Goal: Task Accomplishment & Management: Complete application form

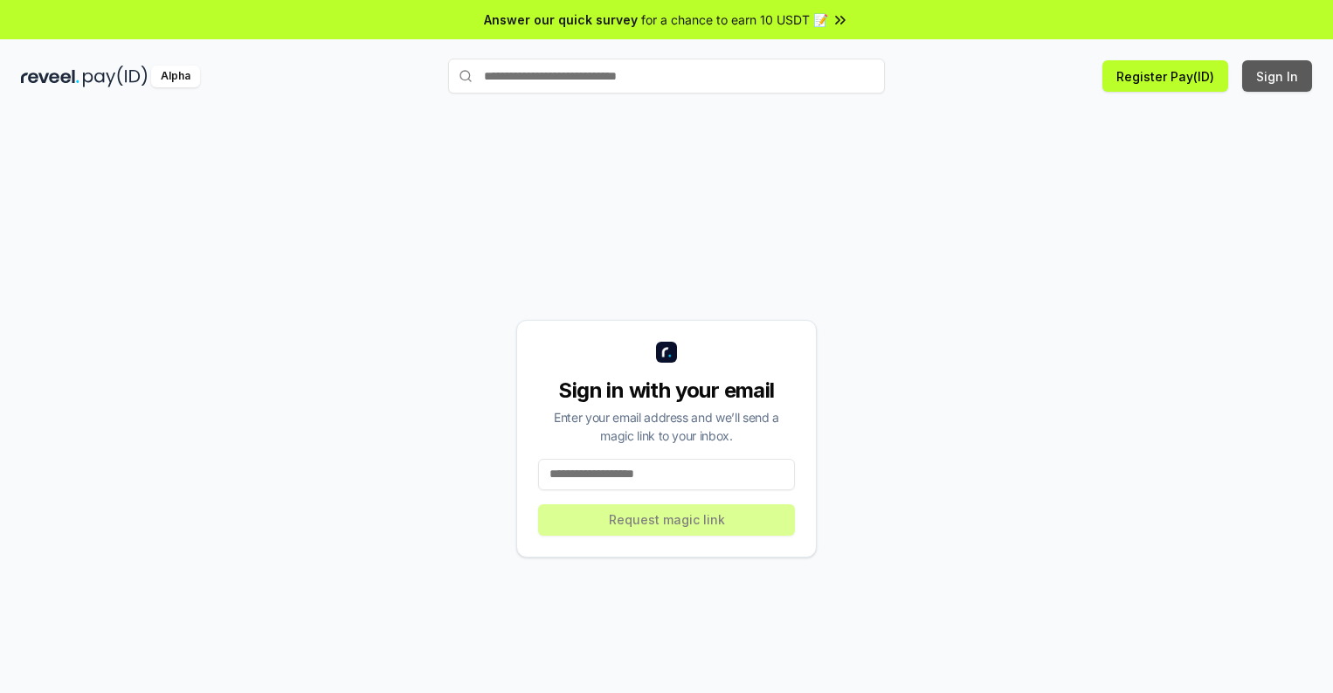
click at [1278, 76] on button "Sign In" at bounding box center [1277, 75] width 70 height 31
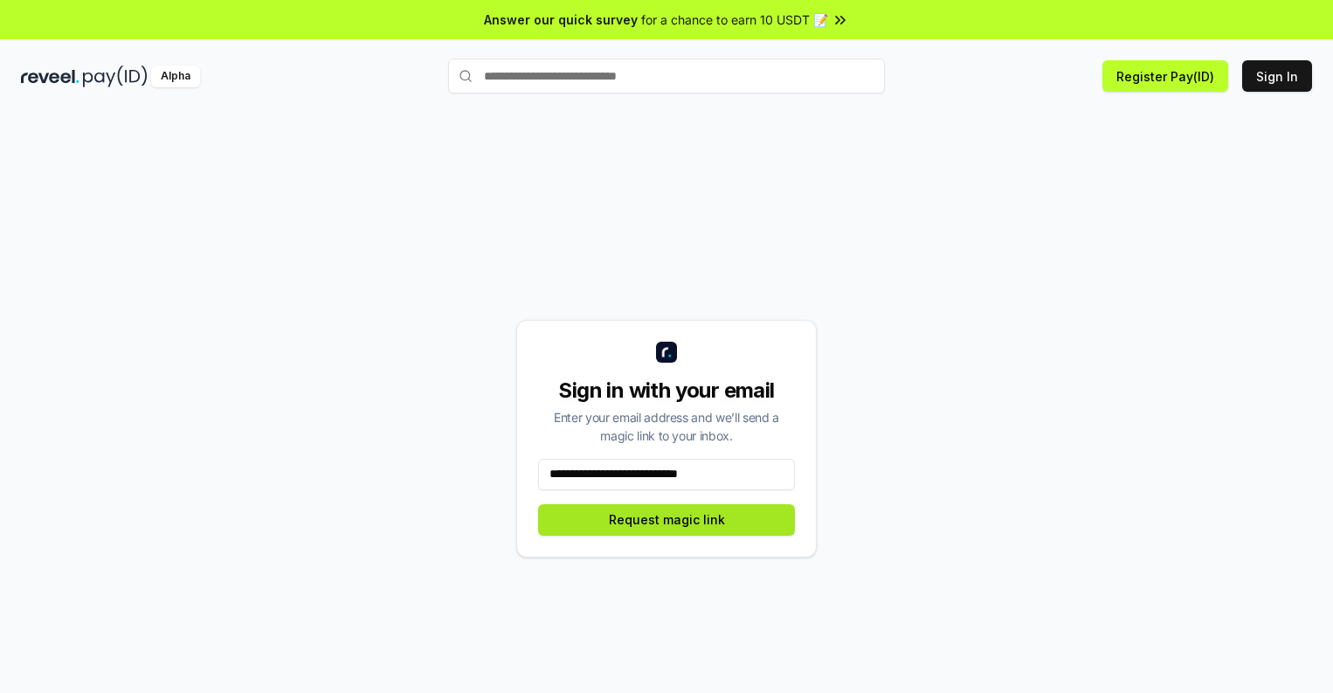
type input "**********"
click at [666, 519] on button "Request magic link" at bounding box center [666, 519] width 257 height 31
